Goal: Information Seeking & Learning: Learn about a topic

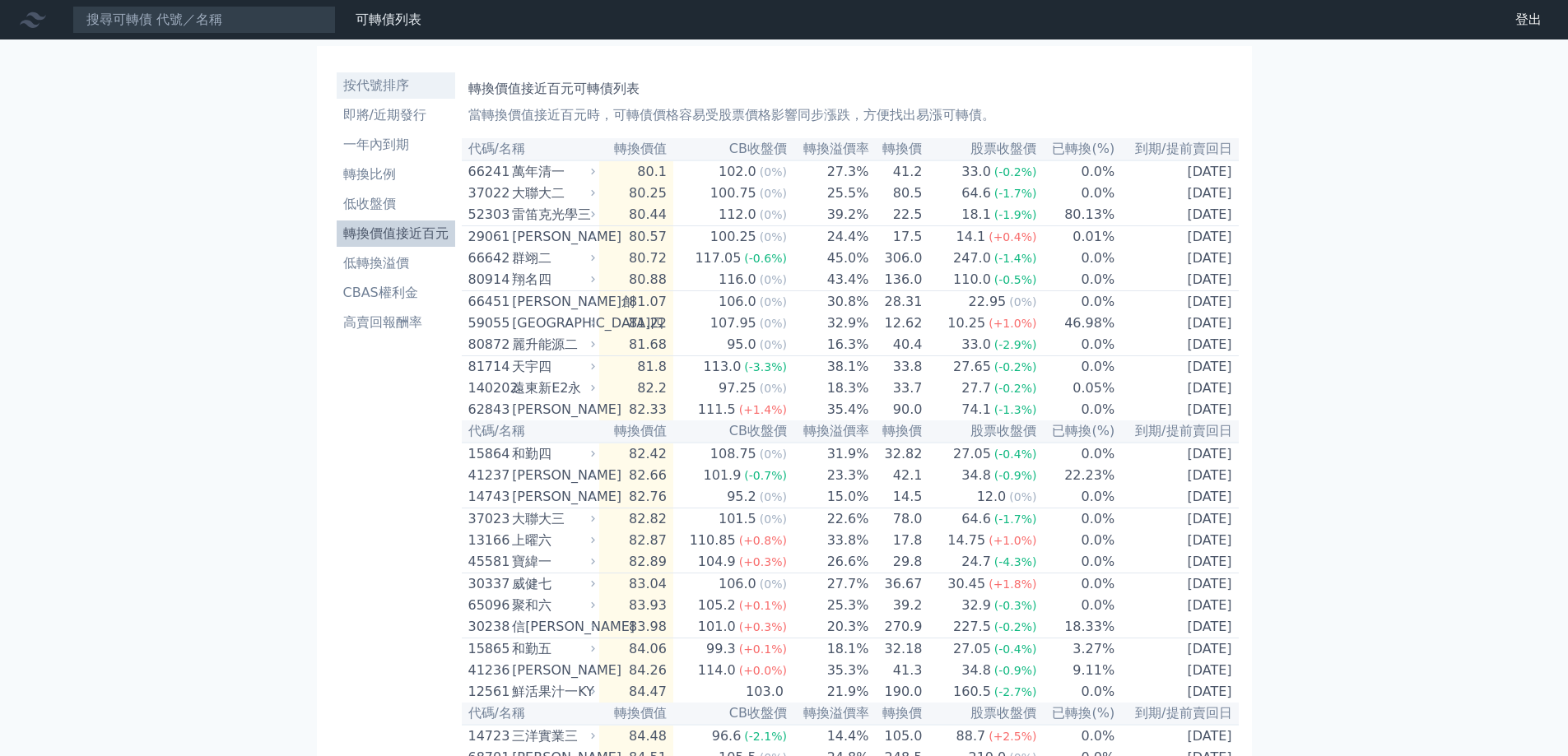
click at [397, 98] on link "按代號排序" at bounding box center [396, 86] width 118 height 27
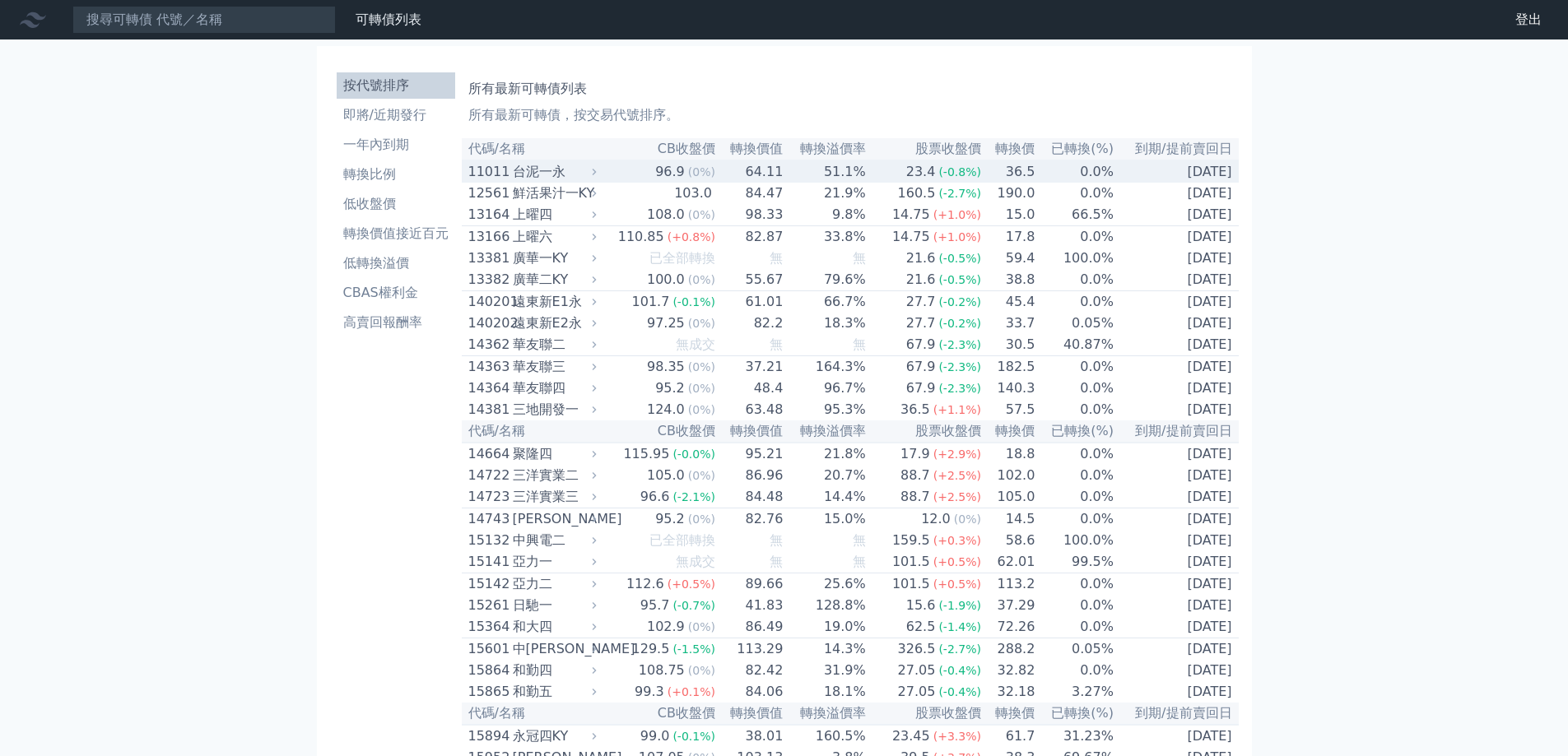
click at [518, 182] on div "台泥一永" at bounding box center [553, 171] width 81 height 20
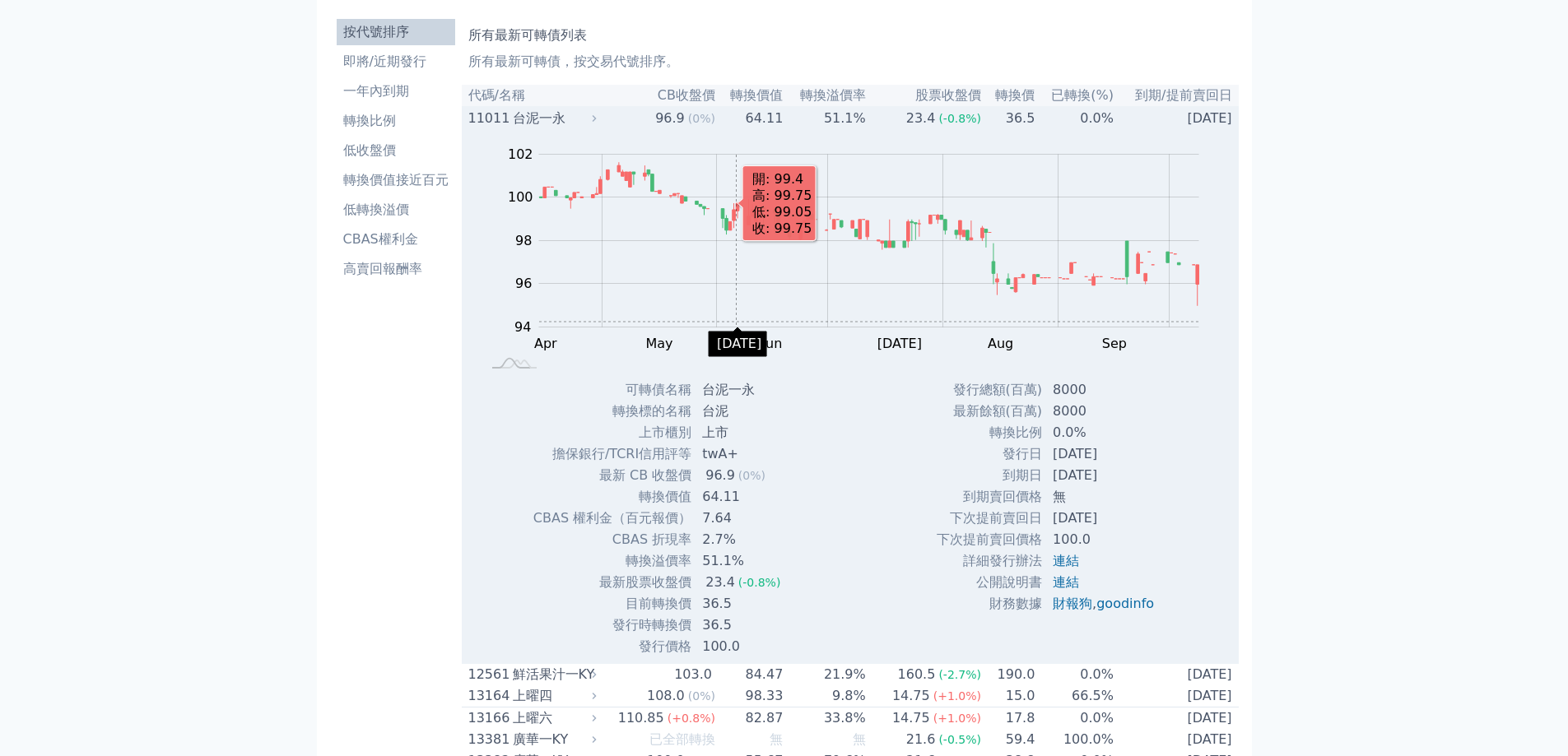
scroll to position [83, 0]
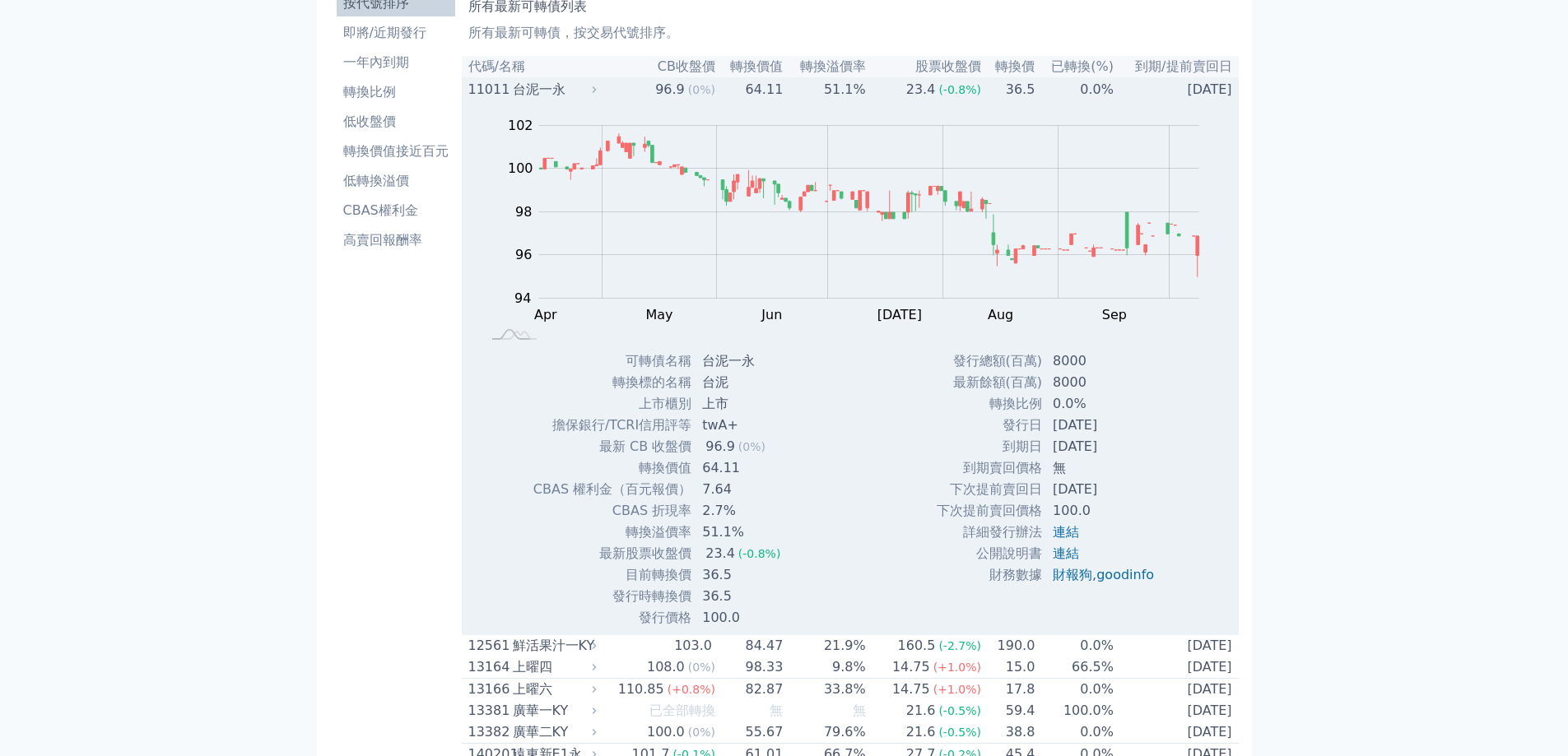
click at [543, 93] on div "台泥一永" at bounding box center [553, 90] width 81 height 20
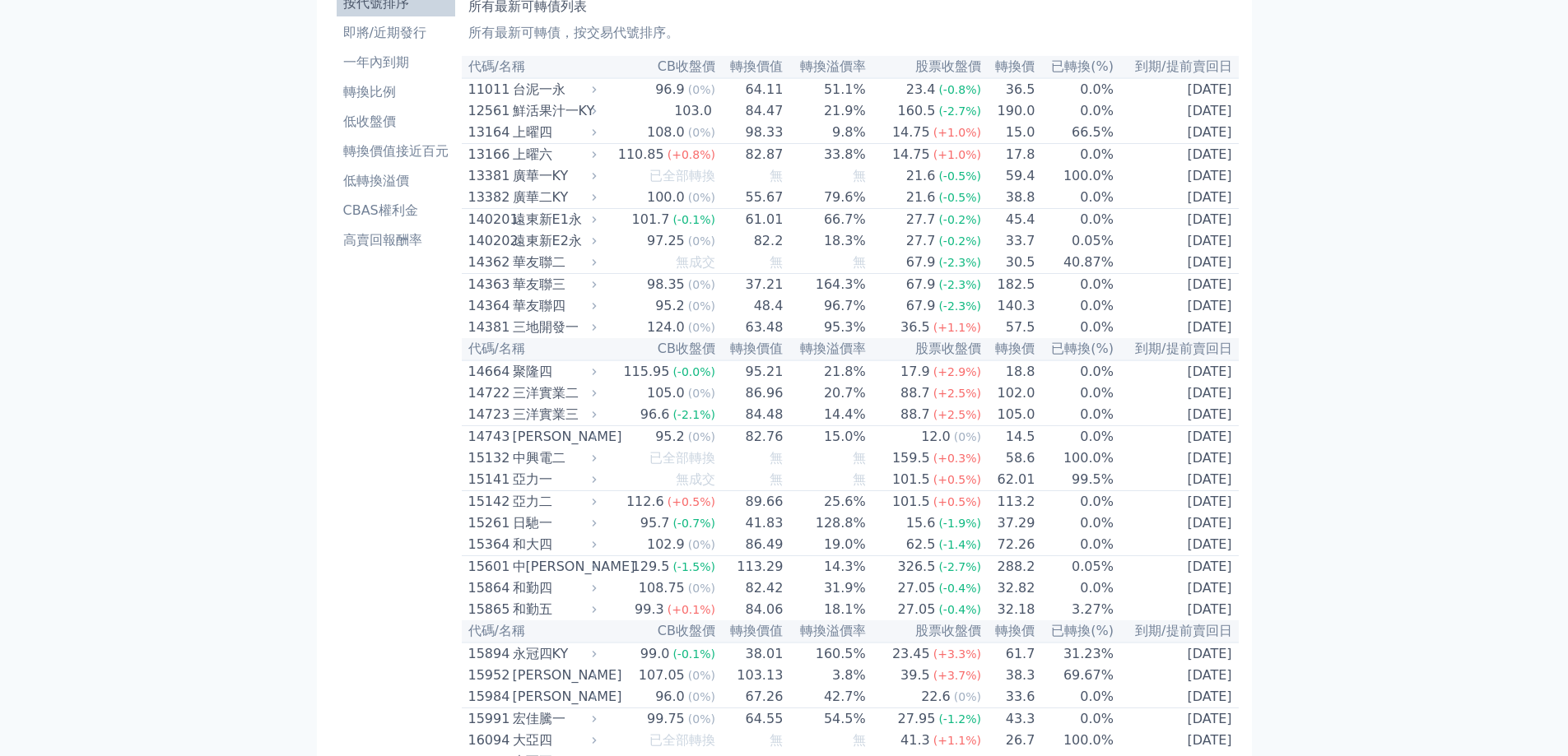
click at [744, 66] on th "轉換價值" at bounding box center [750, 67] width 68 height 22
click at [383, 151] on li "轉換價值接近百元" at bounding box center [396, 151] width 118 height 20
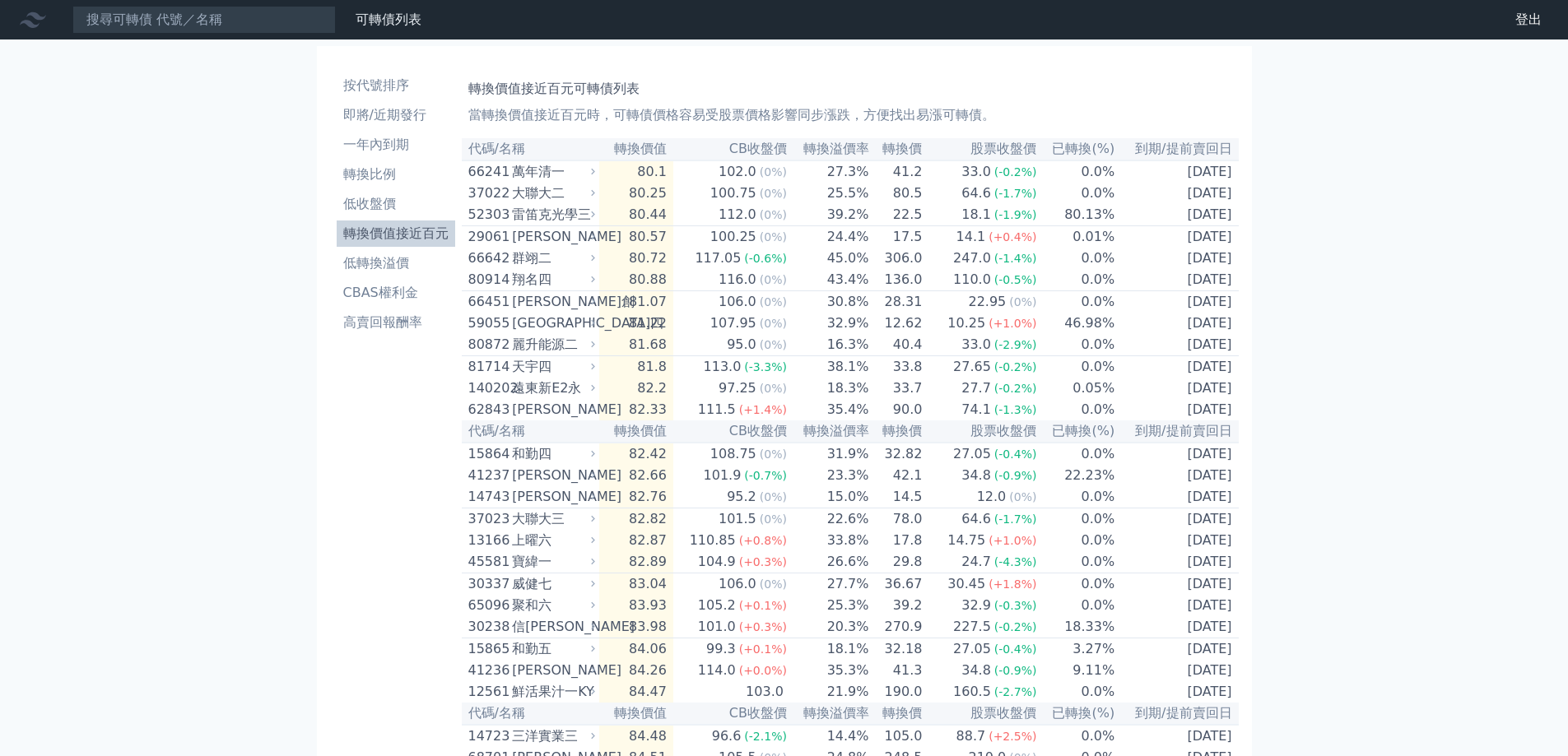
click at [728, 152] on th "CB收盤價" at bounding box center [731, 149] width 115 height 22
click at [750, 149] on th "CB收盤價" at bounding box center [731, 149] width 115 height 22
click at [390, 88] on li "按代號排序" at bounding box center [396, 85] width 118 height 20
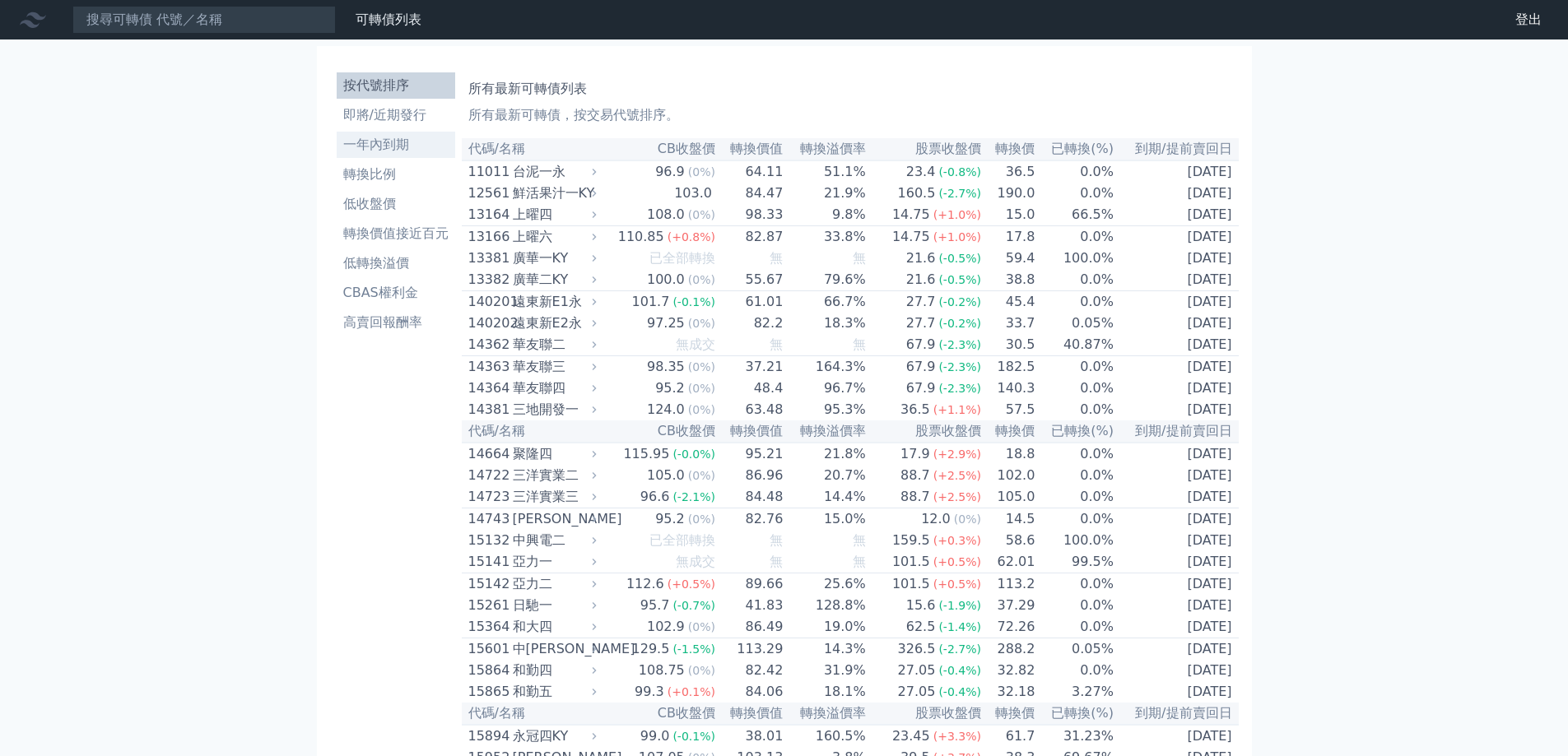
click at [374, 145] on li "一年內到期" at bounding box center [396, 145] width 118 height 20
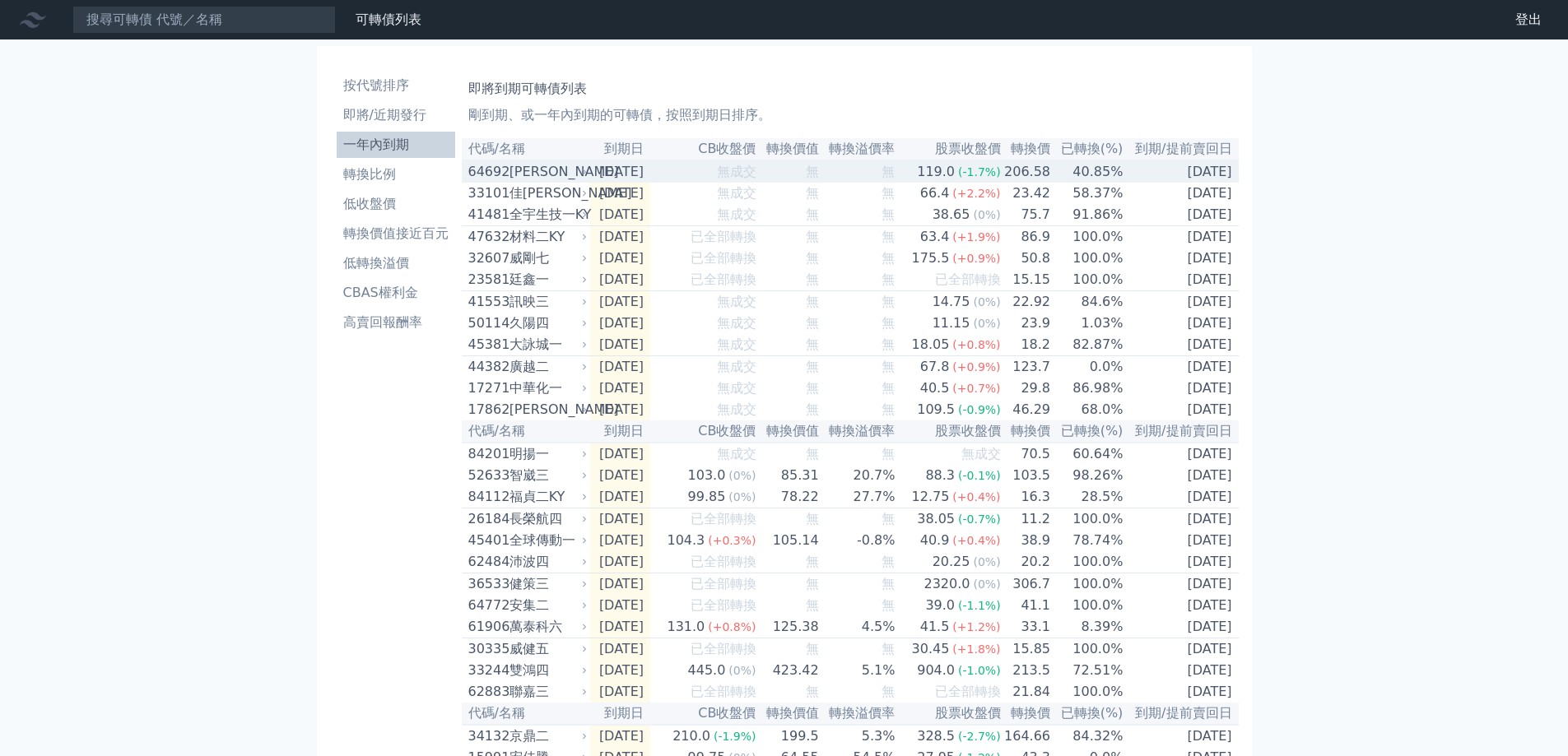
click at [508, 175] on div "64692 [PERSON_NAME]" at bounding box center [524, 171] width 111 height 20
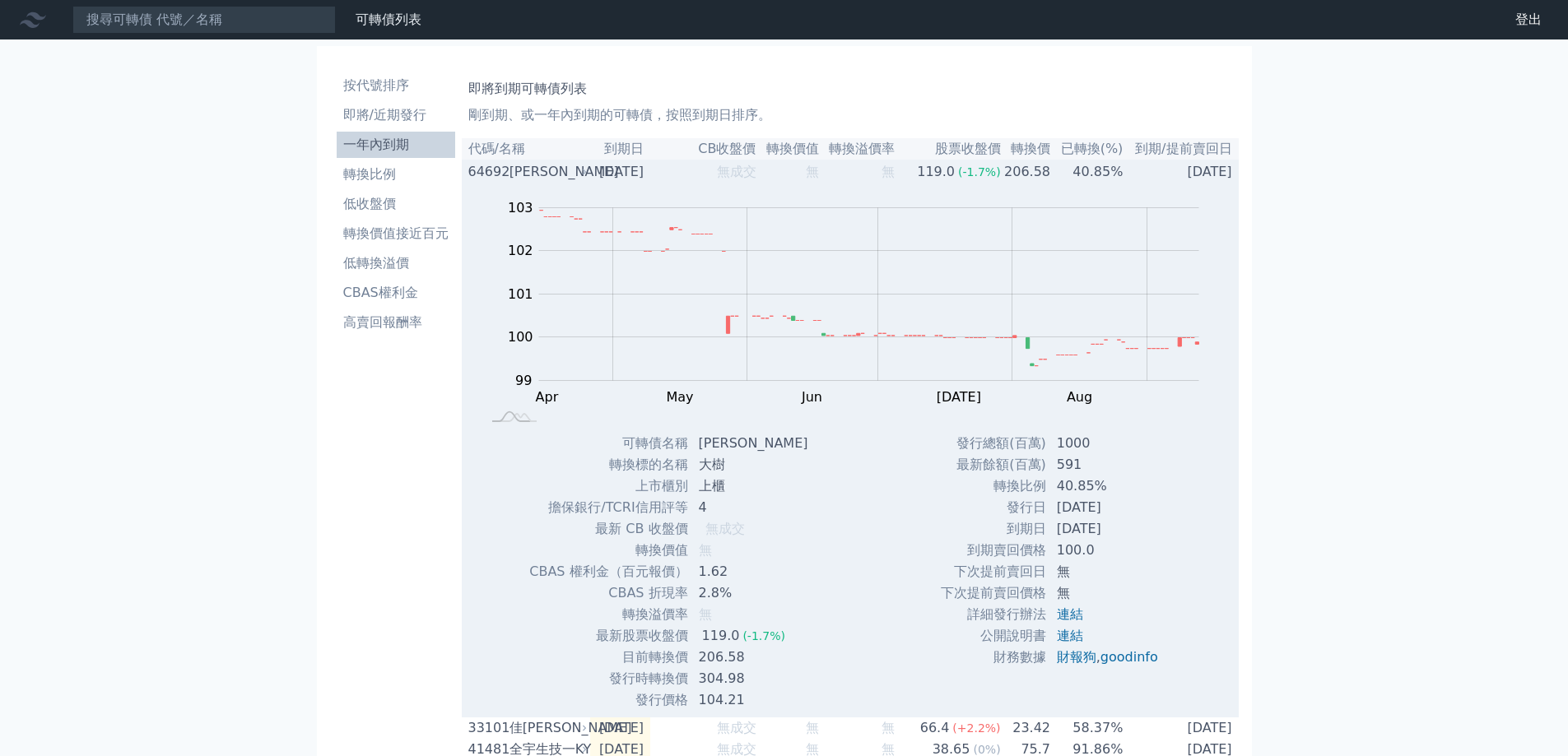
click at [538, 177] on div "[PERSON_NAME]" at bounding box center [546, 171] width 74 height 20
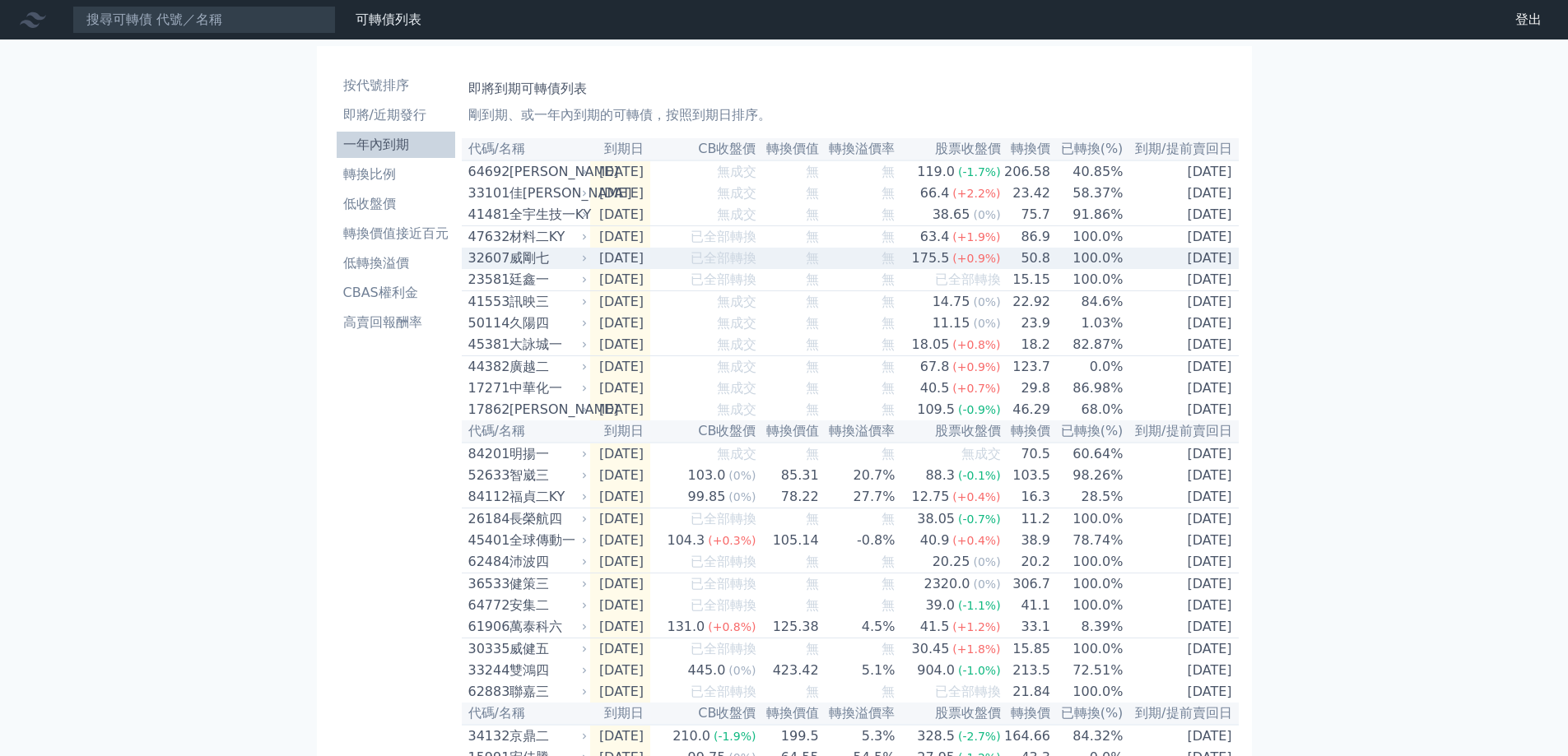
click at [540, 265] on div "威剛七" at bounding box center [546, 259] width 74 height 20
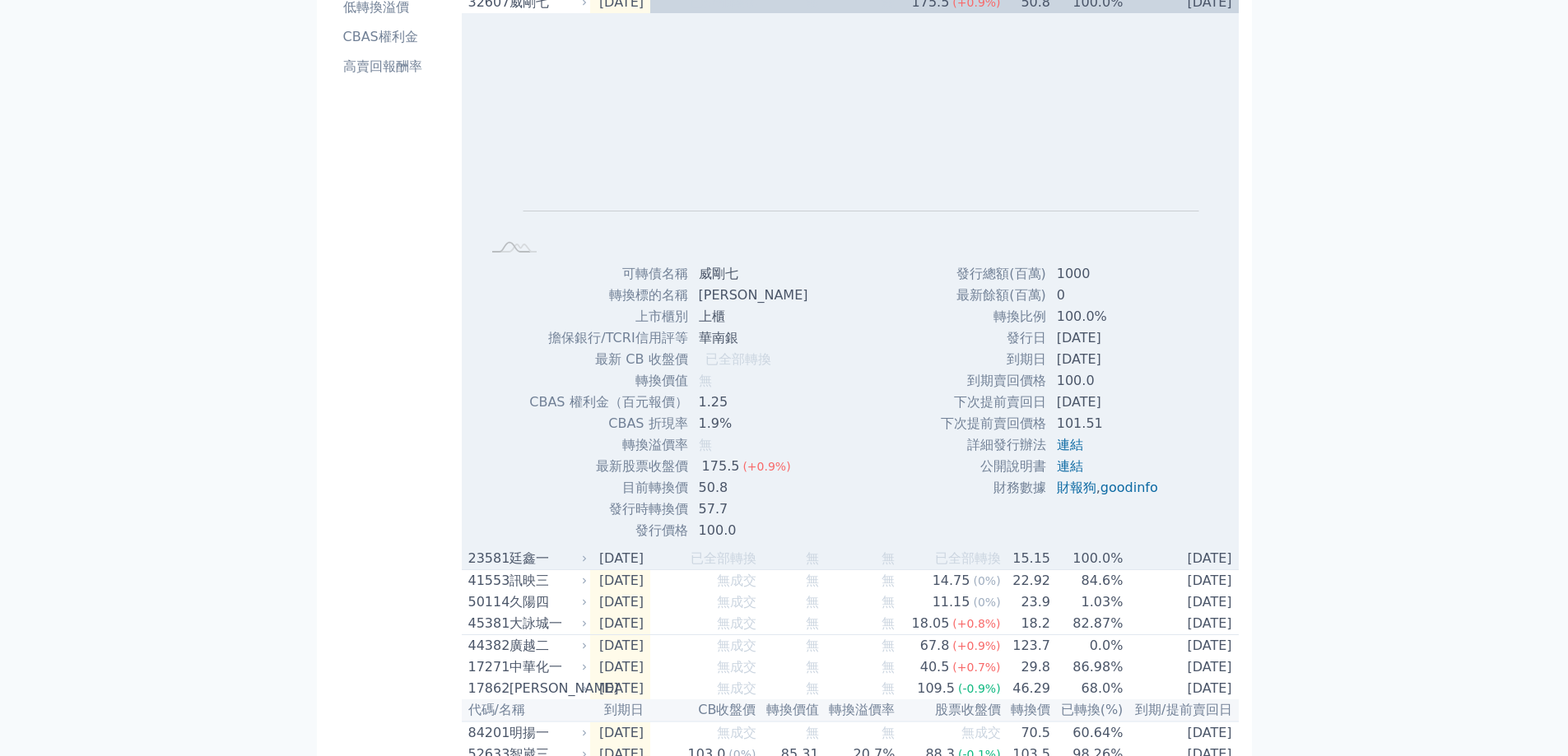
scroll to position [83, 0]
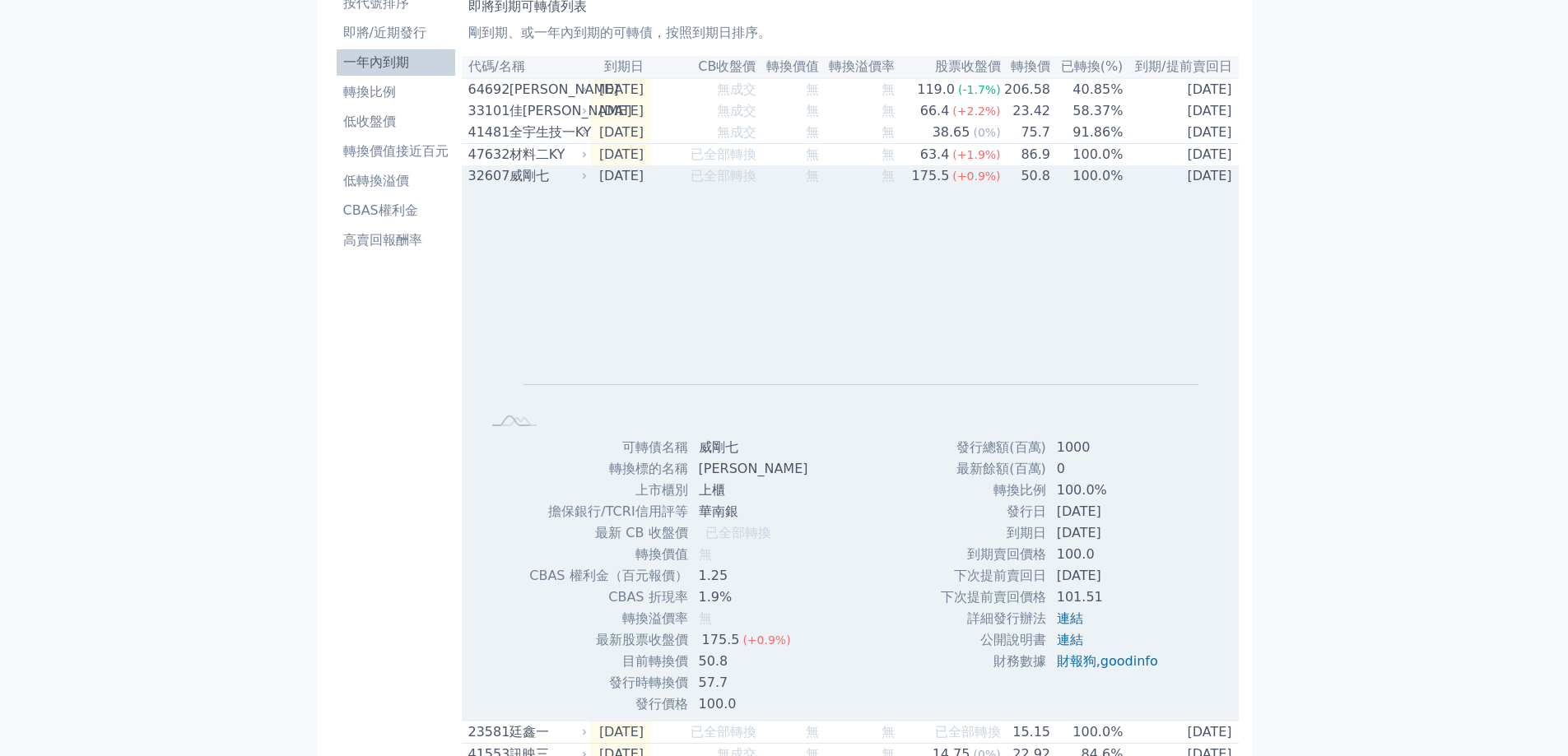
click at [542, 181] on div "威剛七" at bounding box center [546, 176] width 74 height 20
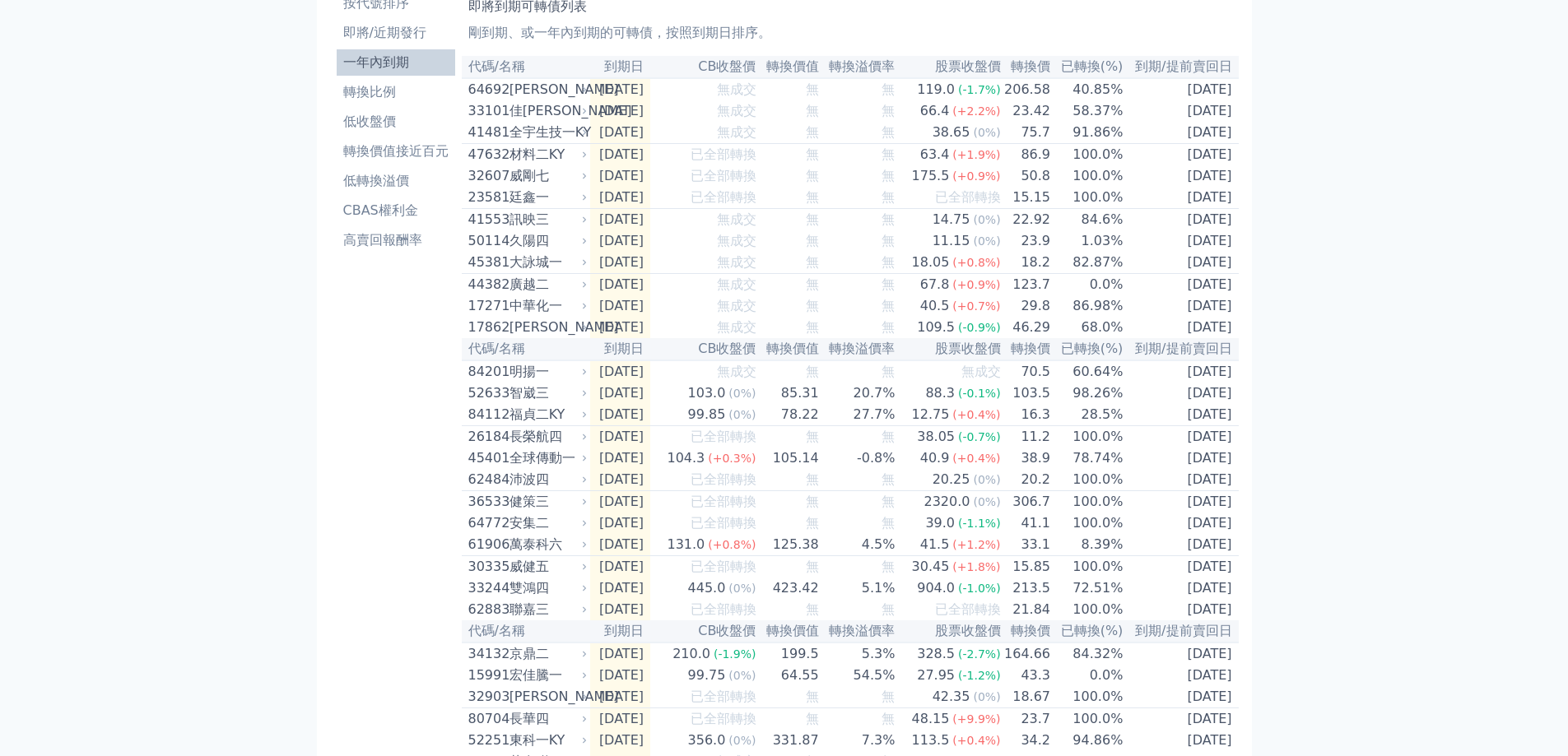
click at [749, 62] on th "CB收盤價" at bounding box center [704, 67] width 107 height 22
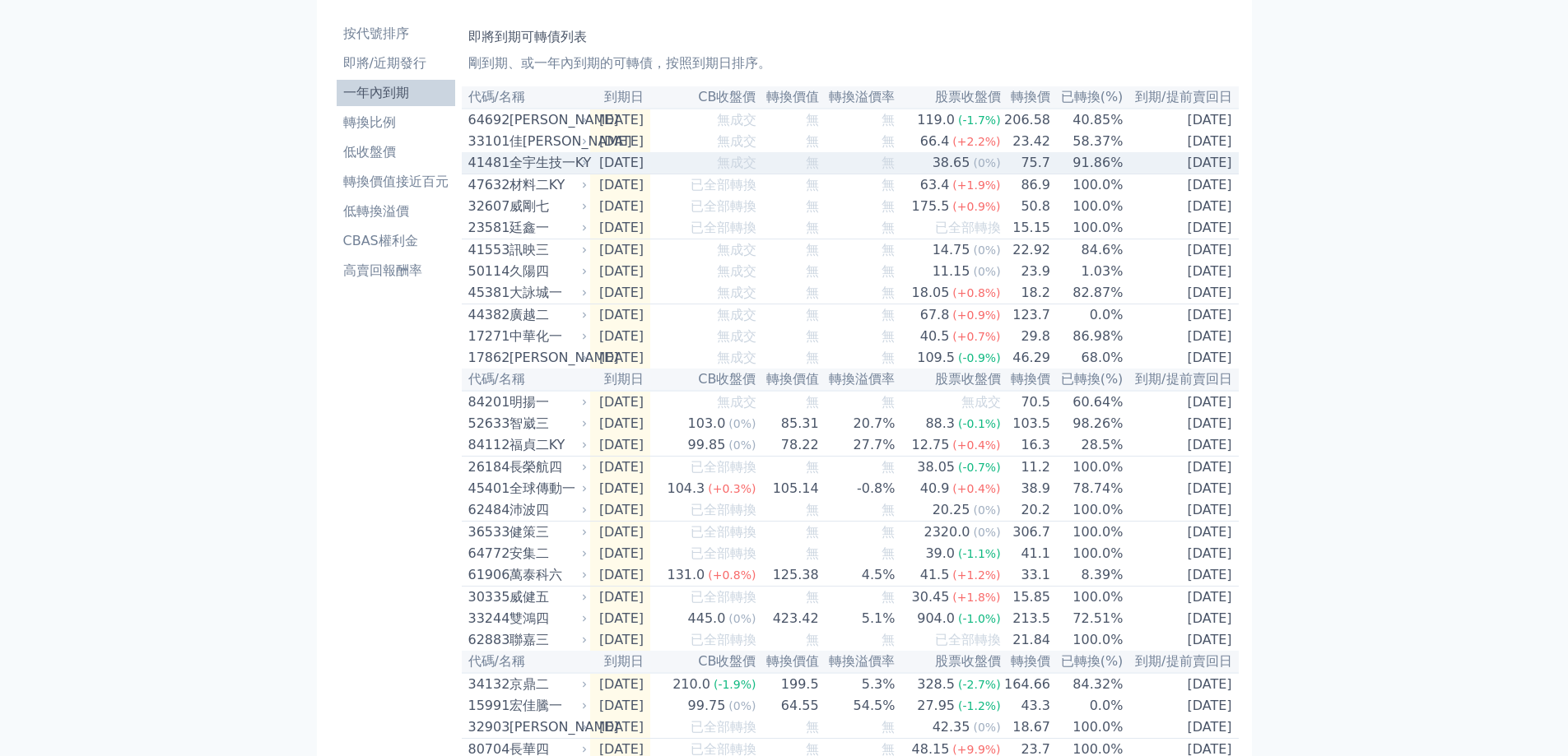
scroll to position [0, 0]
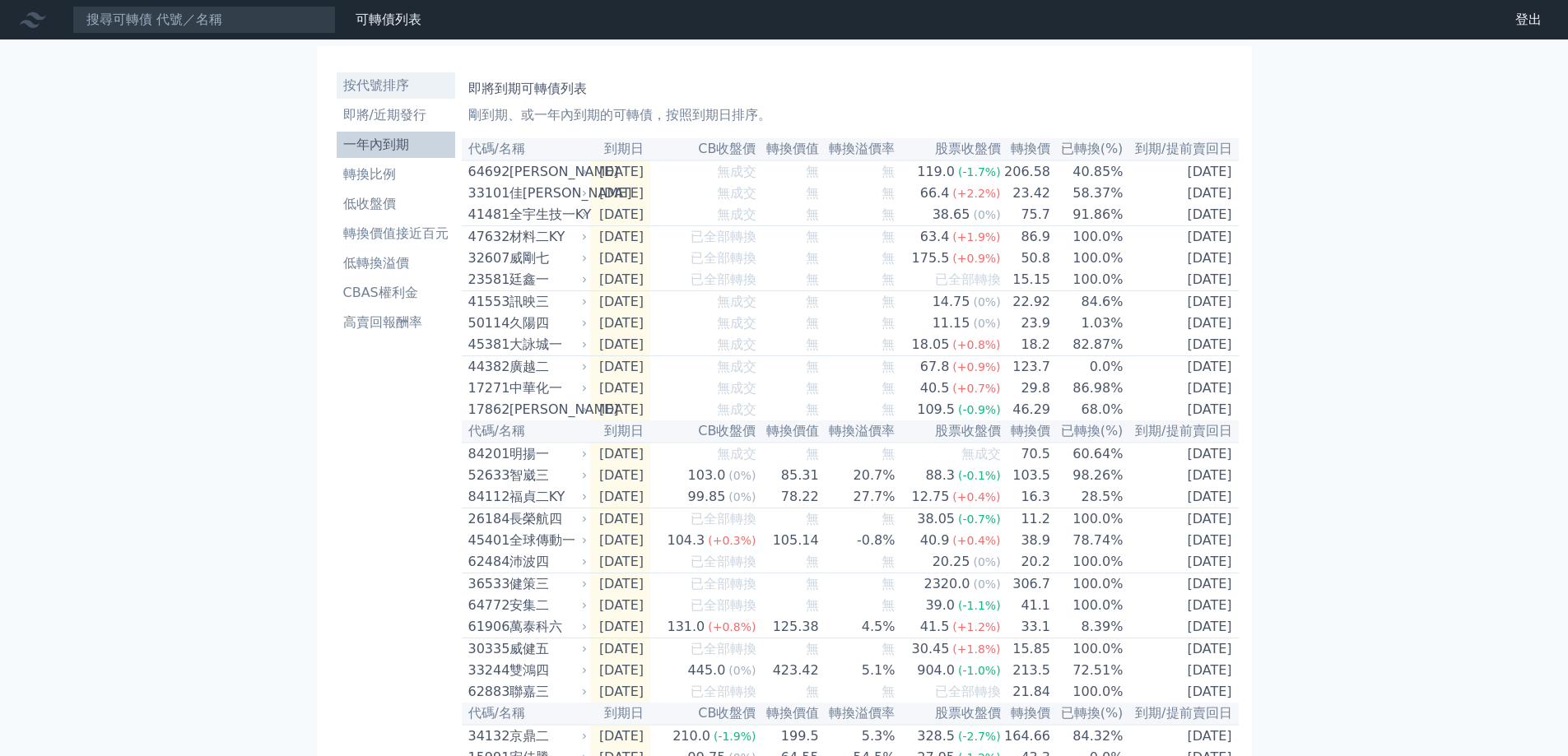
click at [381, 79] on li "按代號排序" at bounding box center [396, 85] width 118 height 20
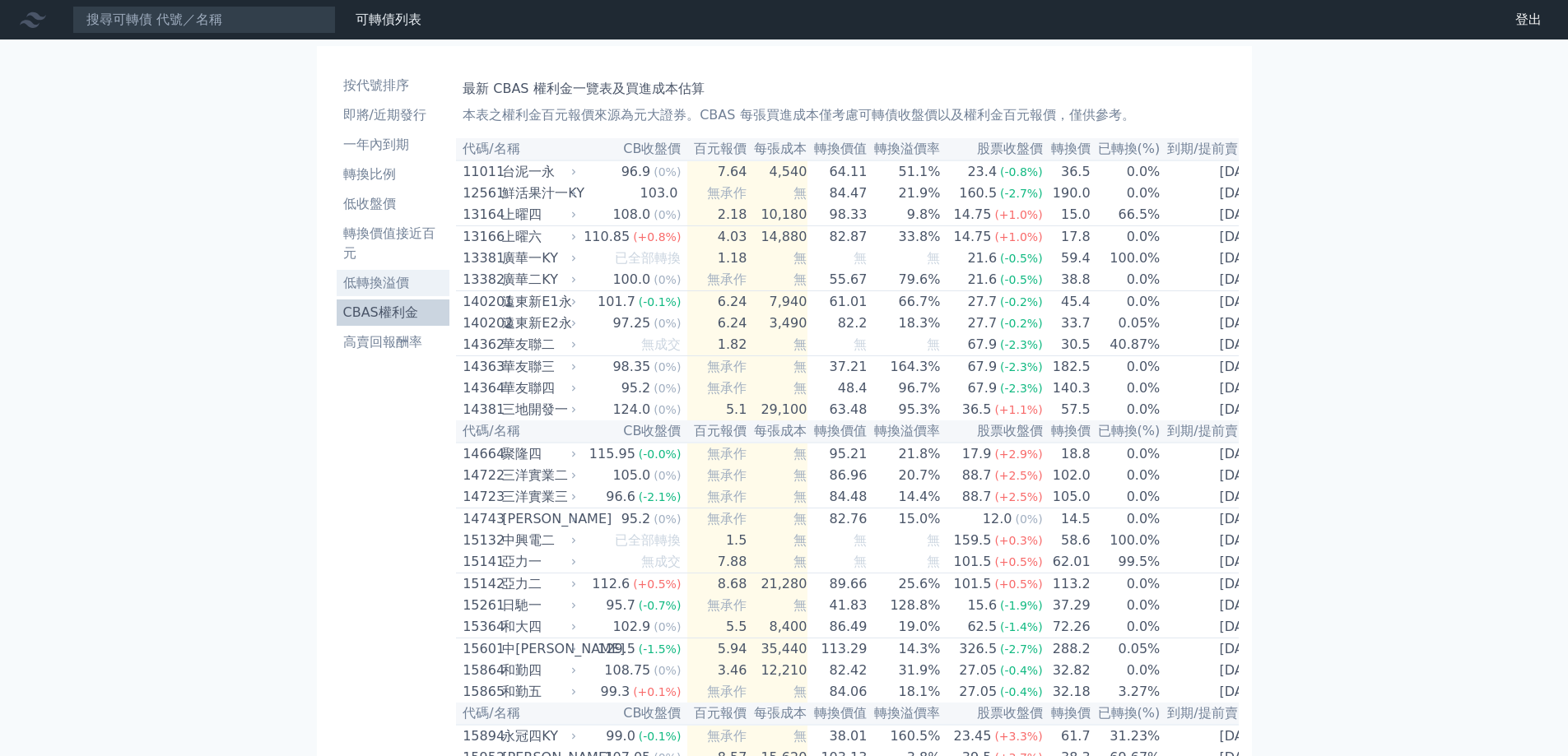
click at [397, 287] on li "低轉換溢價" at bounding box center [394, 283] width 114 height 20
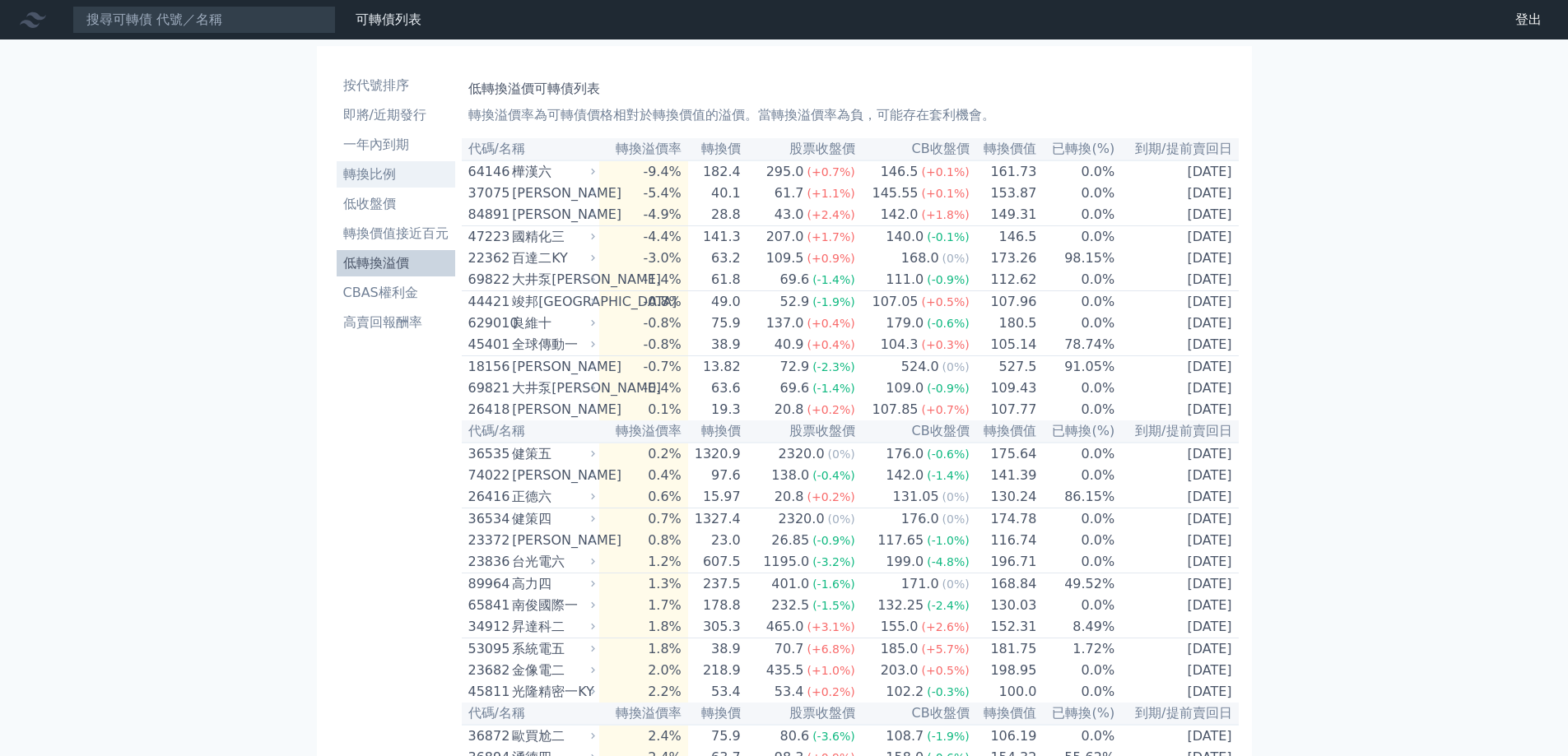
click at [380, 175] on li "轉換比例" at bounding box center [396, 174] width 118 height 20
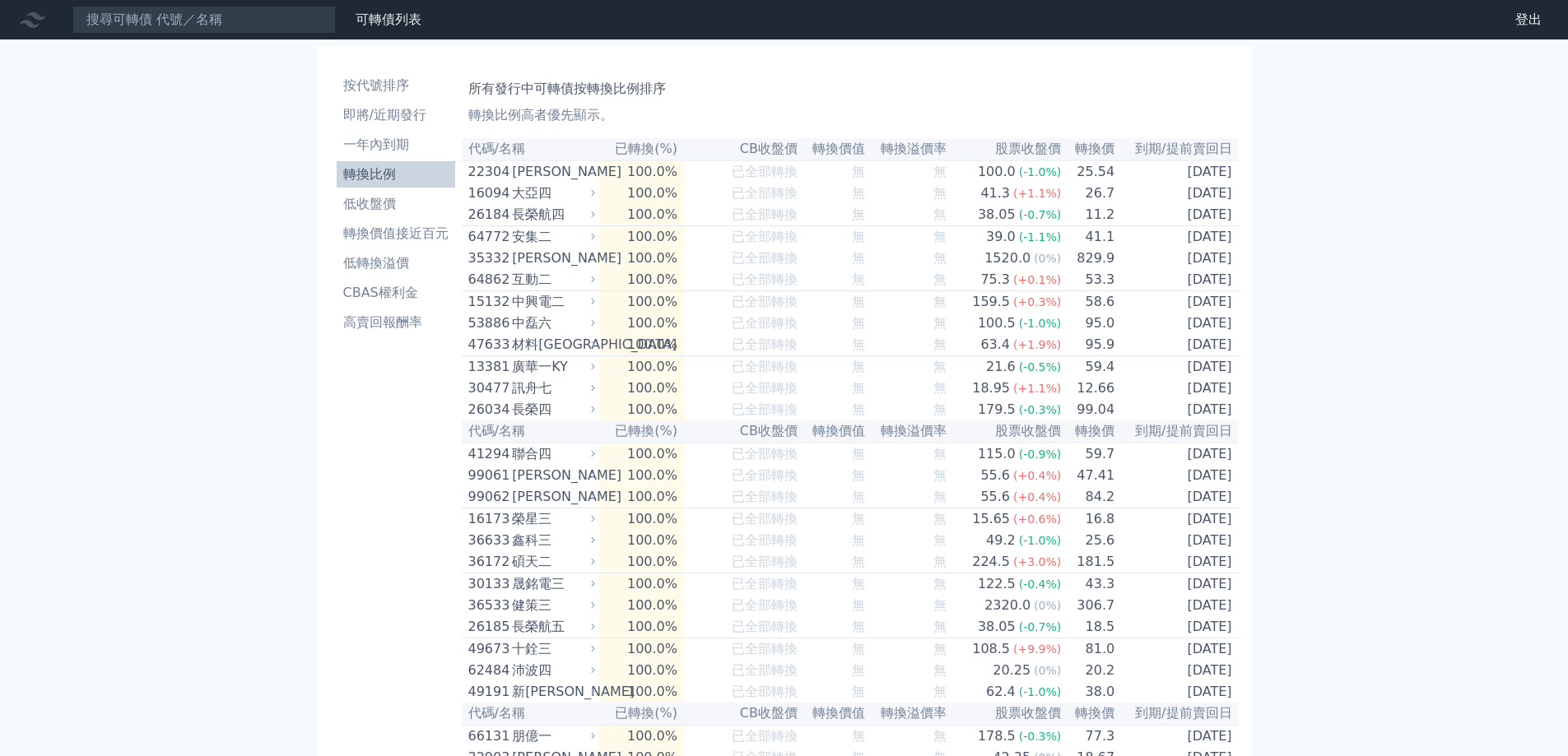
click at [655, 152] on th "已轉換(%)" at bounding box center [641, 149] width 84 height 22
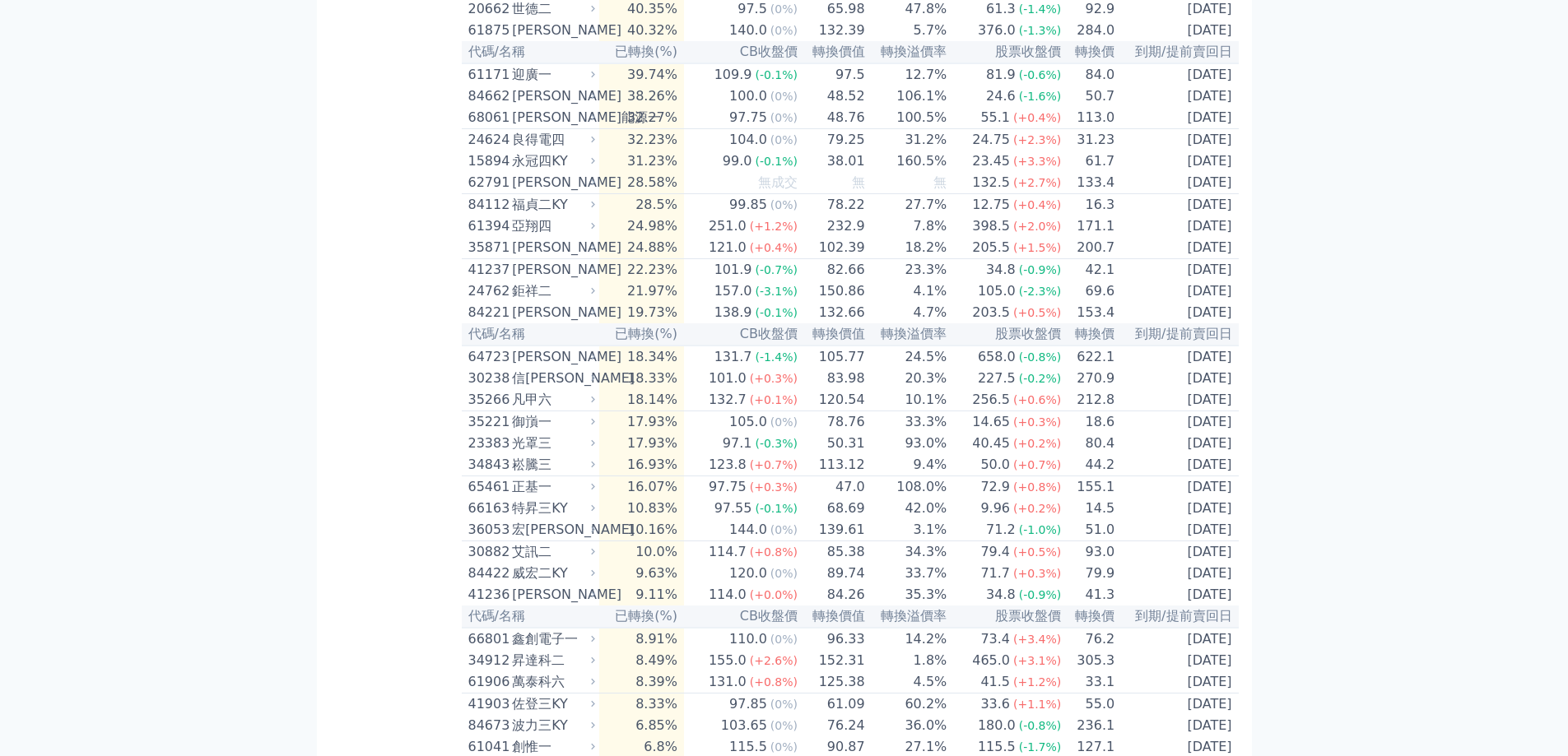
scroll to position [3962, 0]
